Goal: Task Accomplishment & Management: Use online tool/utility

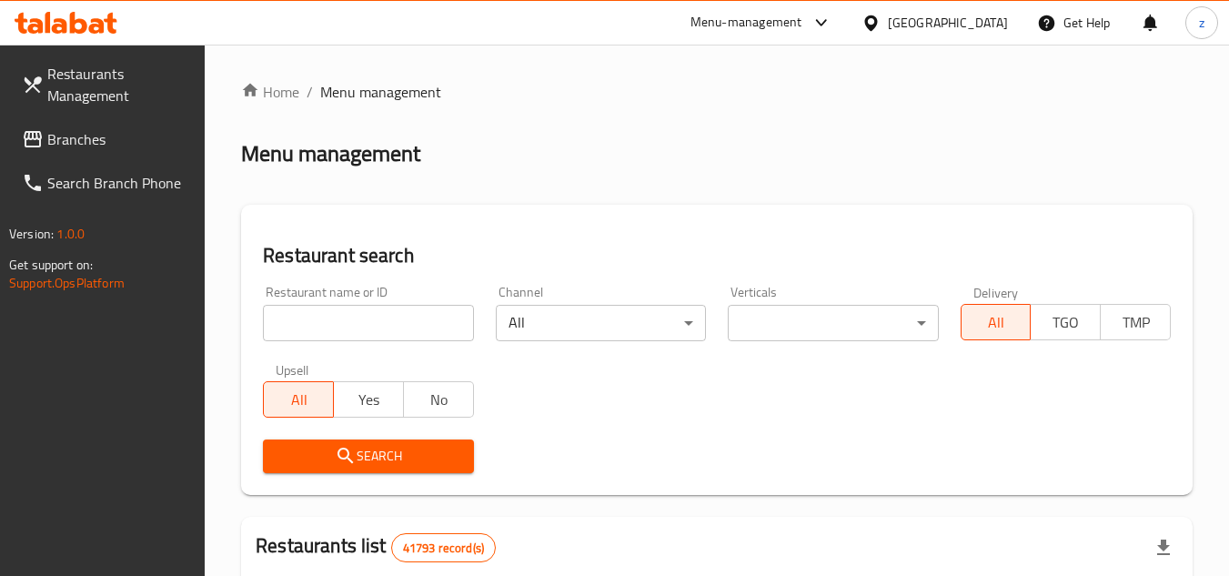
click at [86, 145] on span "Branches" at bounding box center [119, 139] width 144 height 22
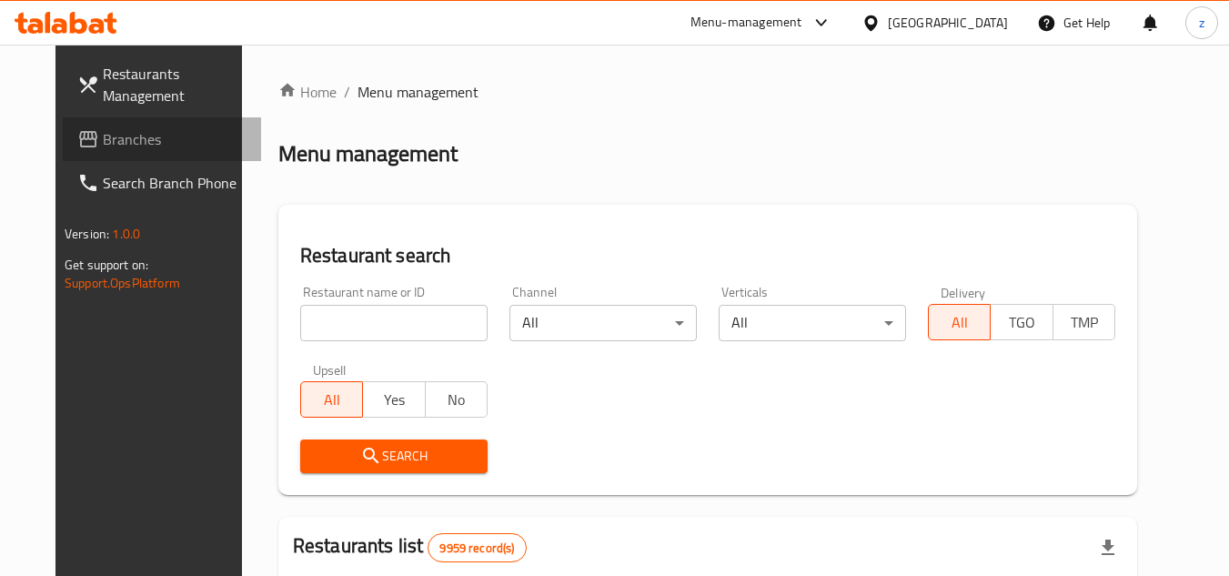
click at [122, 156] on link "Branches" at bounding box center [162, 139] width 198 height 44
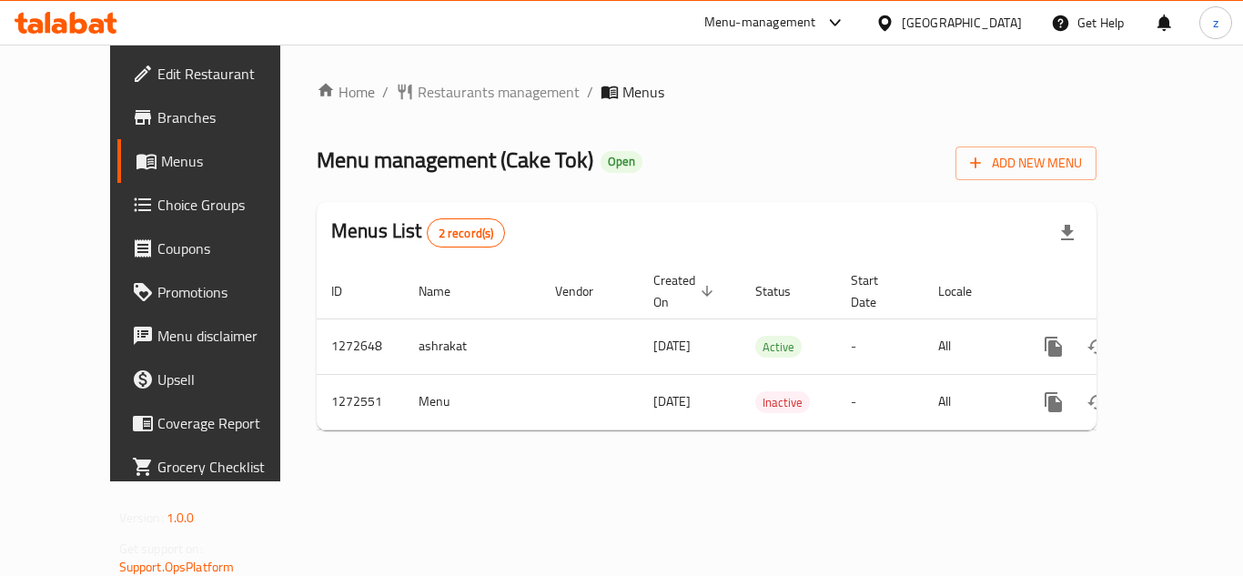
click at [117, 184] on link "Choice Groups" at bounding box center [217, 205] width 200 height 44
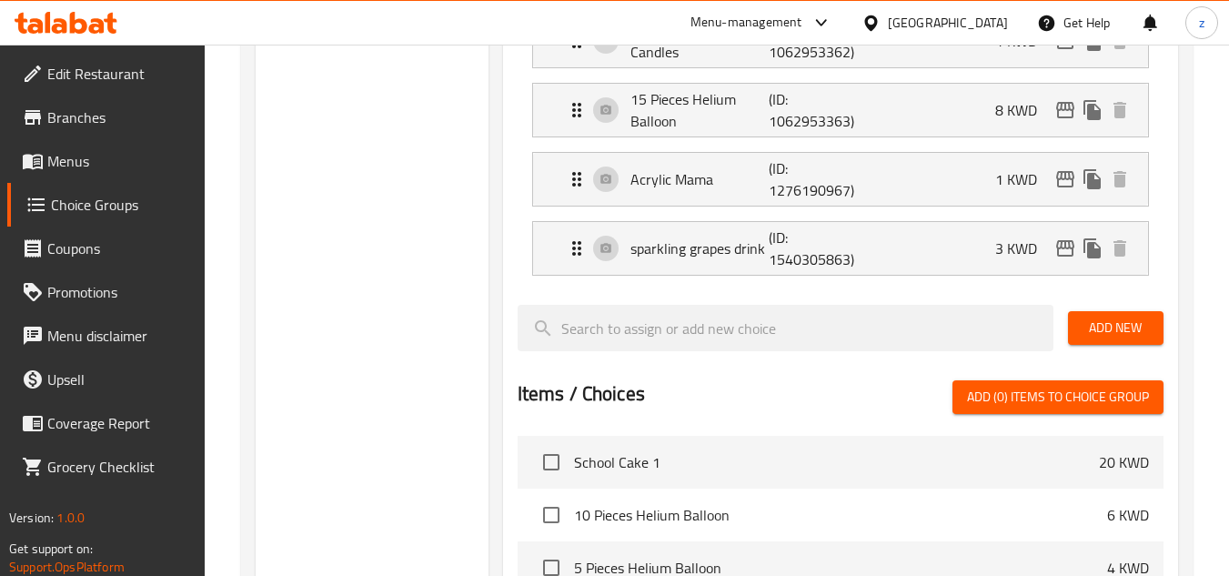
scroll to position [910, 0]
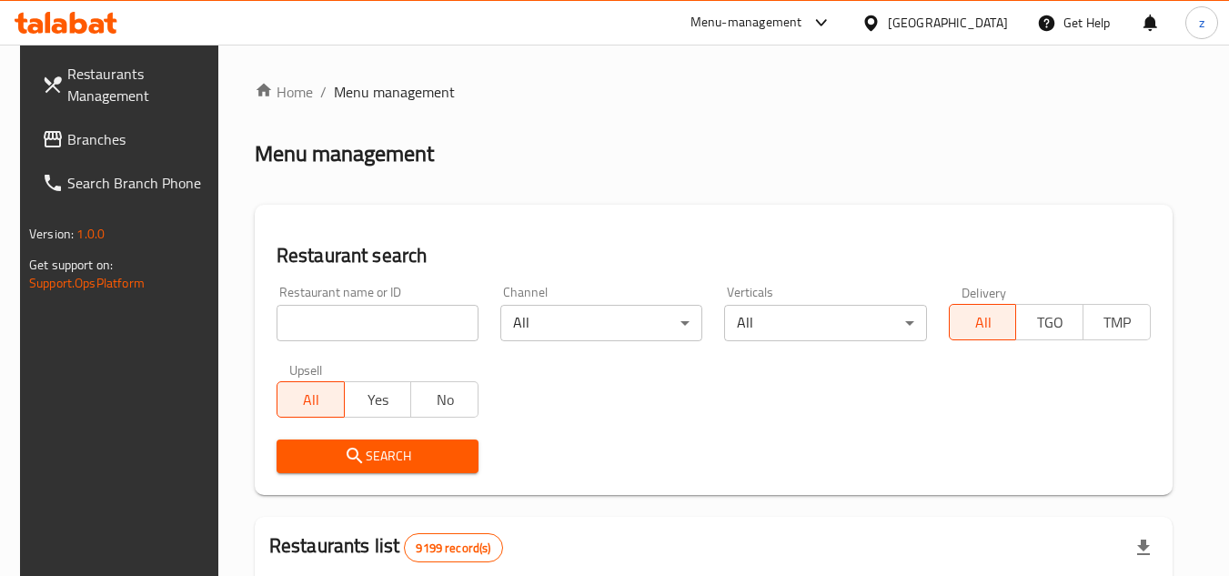
click at [100, 136] on span "Branches" at bounding box center [139, 139] width 144 height 22
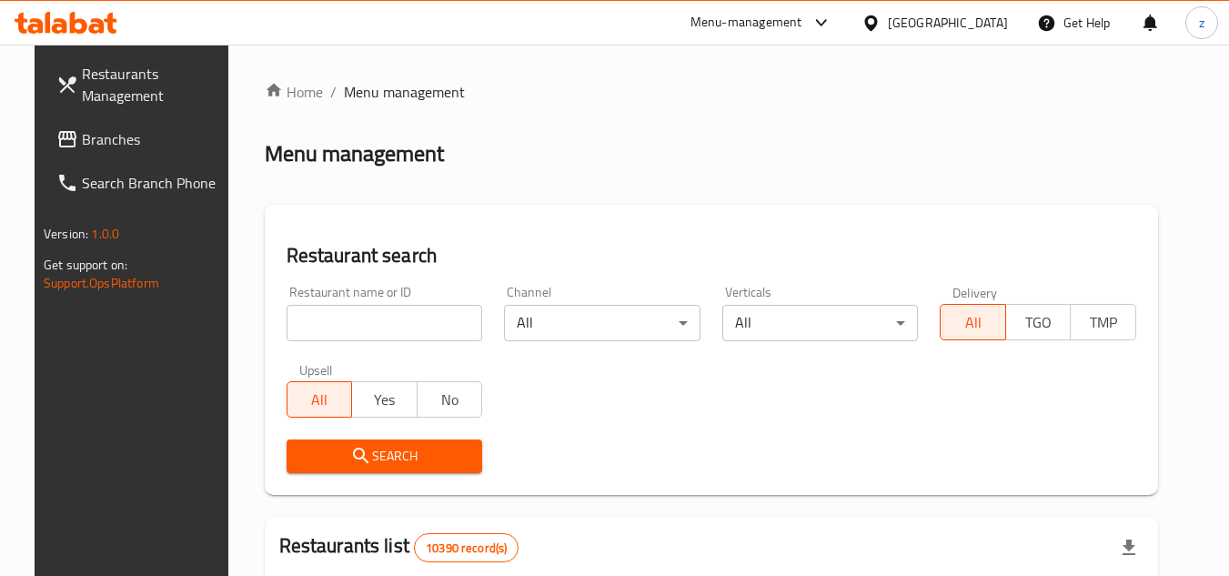
click at [881, 22] on icon at bounding box center [871, 23] width 19 height 19
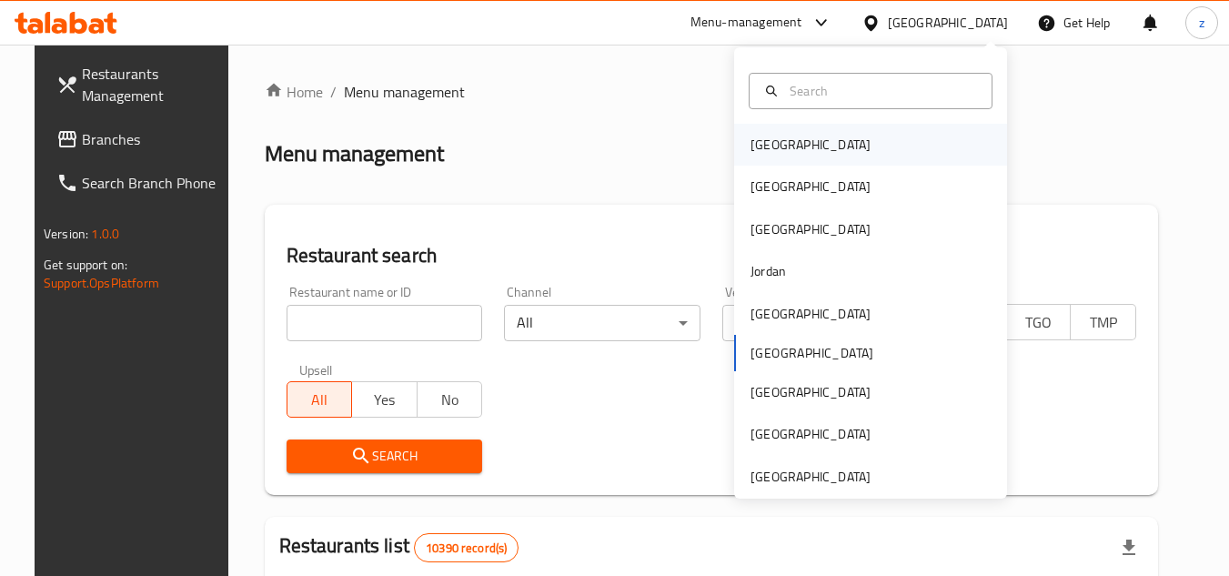
click at [758, 147] on div "Bahrain" at bounding box center [811, 145] width 120 height 20
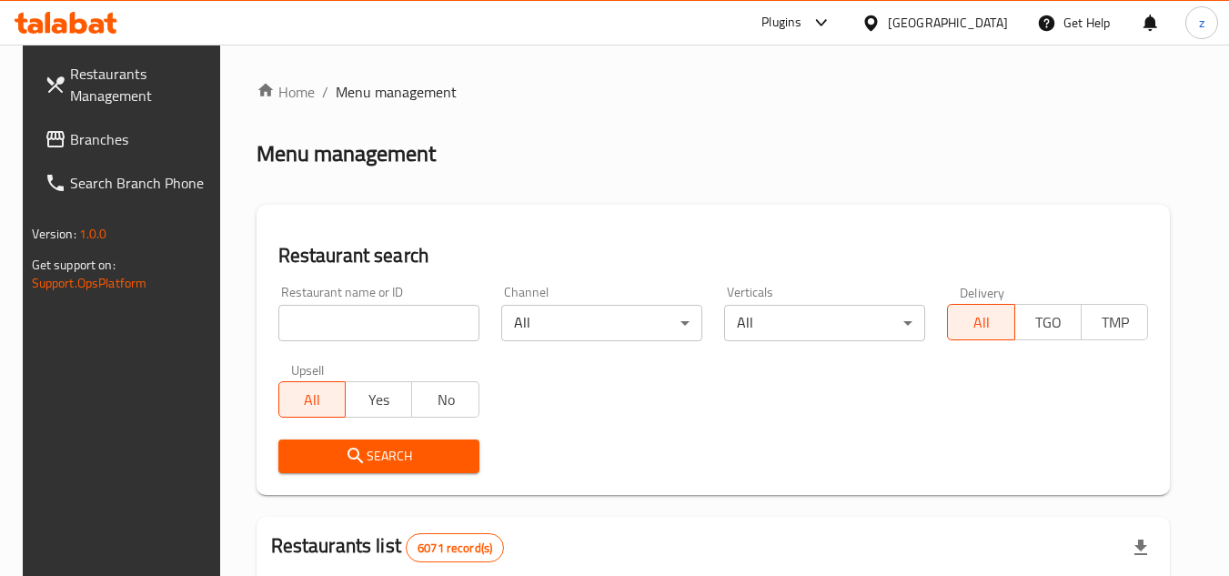
click at [90, 145] on span "Branches" at bounding box center [142, 139] width 144 height 22
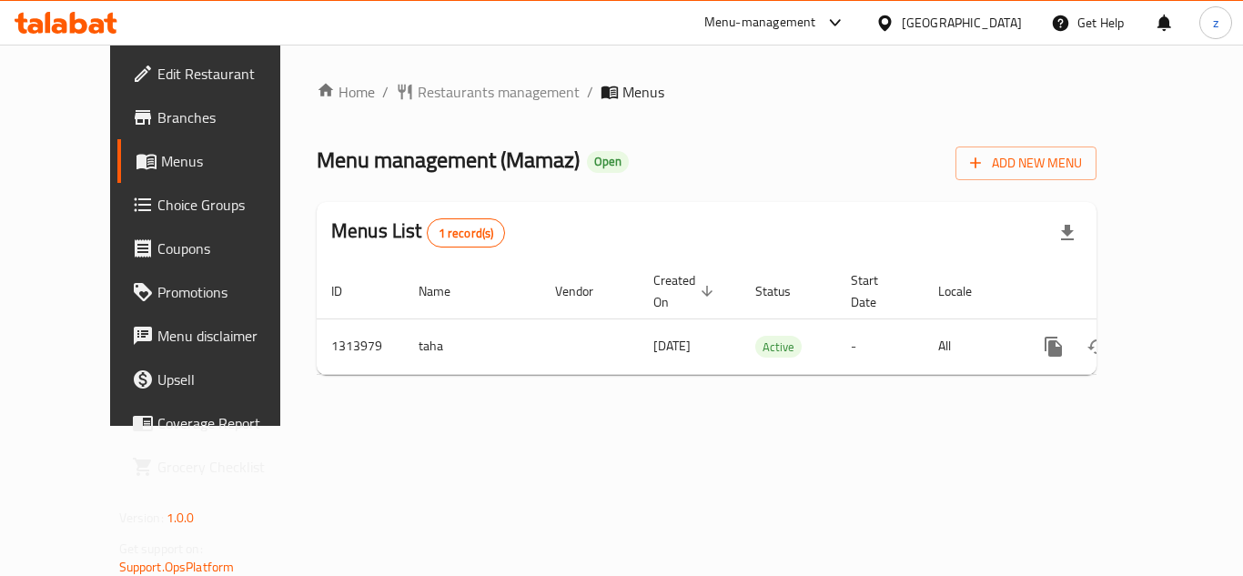
click at [157, 210] on span "Choice Groups" at bounding box center [230, 205] width 146 height 22
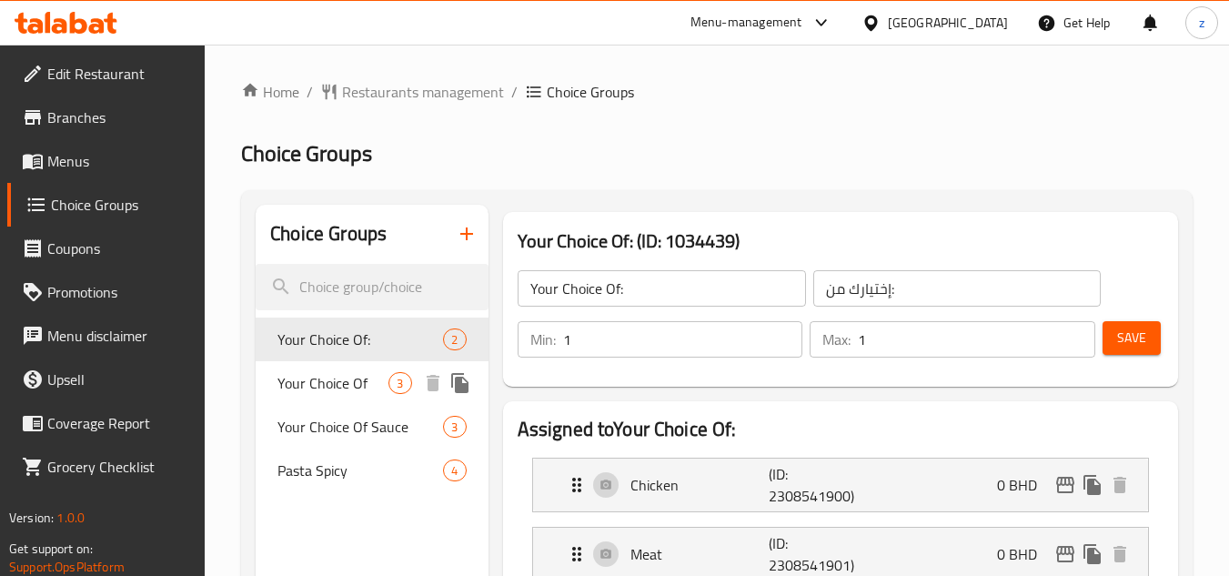
click at [315, 393] on span "Your Choice Of" at bounding box center [333, 383] width 111 height 22
type input "Your Choice Of"
type input "إختيارك من"
